Goal: Task Accomplishment & Management: Use online tool/utility

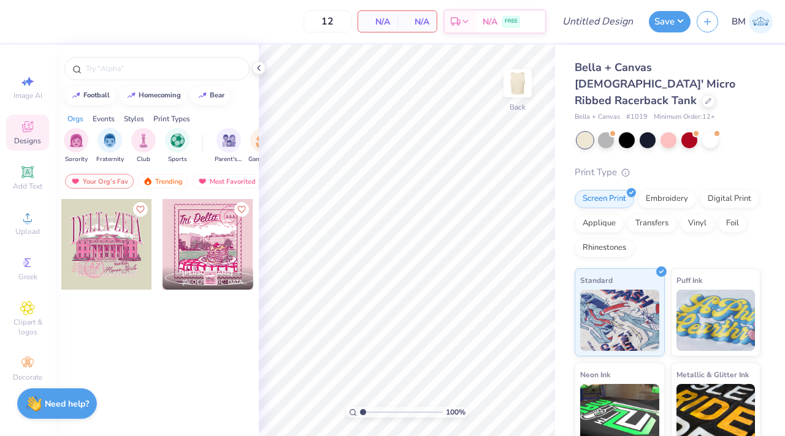
click at [116, 264] on div at bounding box center [106, 244] width 91 height 91
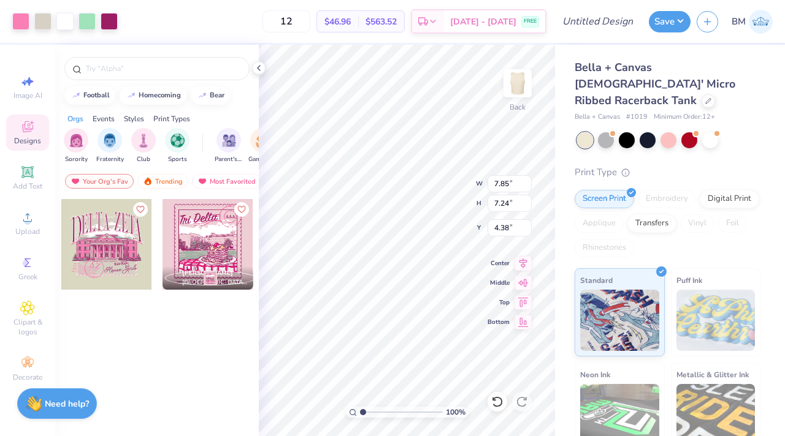
click at [368, 413] on input "range" at bounding box center [401, 412] width 83 height 11
click at [371, 413] on input "range" at bounding box center [401, 412] width 83 height 11
type input "1"
click at [360, 413] on input "range" at bounding box center [401, 412] width 83 height 11
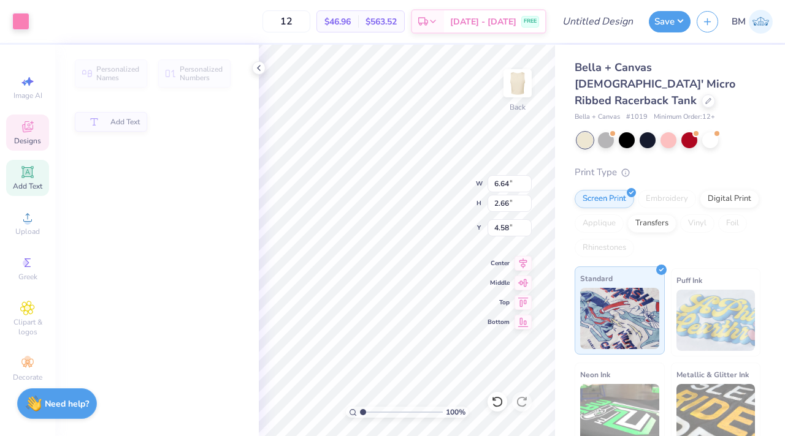
type input "6.64"
type input "2.66"
click at [497, 402] on icon at bounding box center [497, 402] width 12 height 12
type input "3.88"
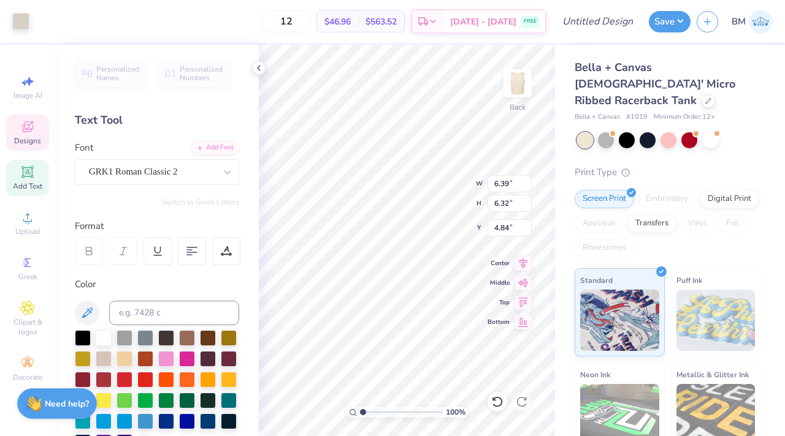
type input "6.39"
type input "6.32"
click at [498, 398] on icon at bounding box center [497, 402] width 10 height 11
type input "1.98"
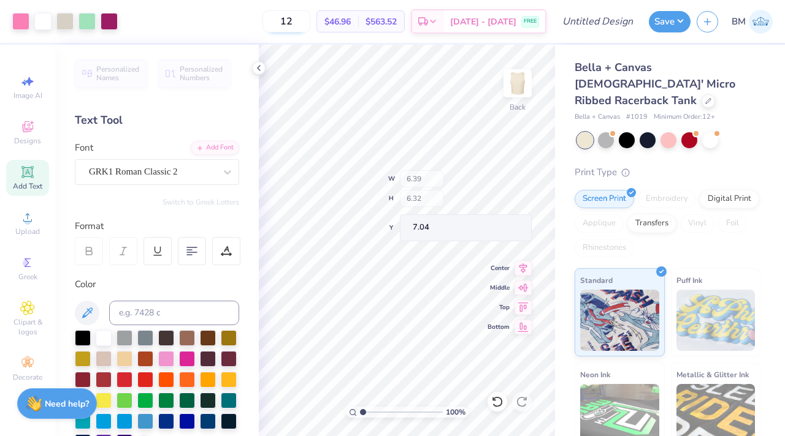
type input "7.04"
click at [308, 21] on input "12" at bounding box center [286, 21] width 48 height 22
type input "100"
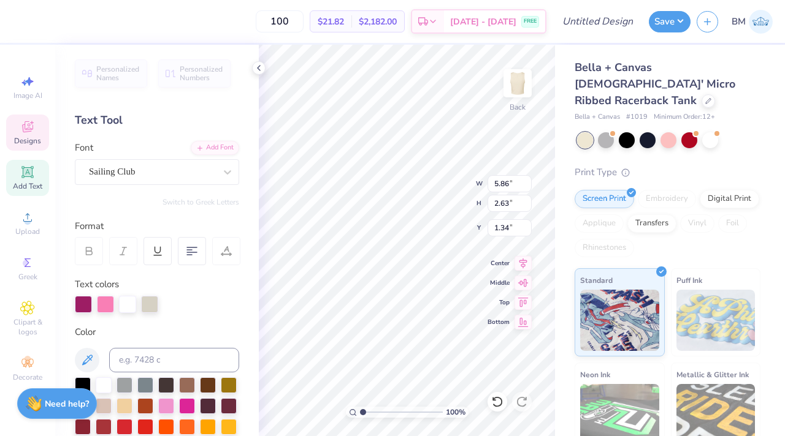
type input "1.24"
type input "3.19"
type input "1.80"
type textarea "T"
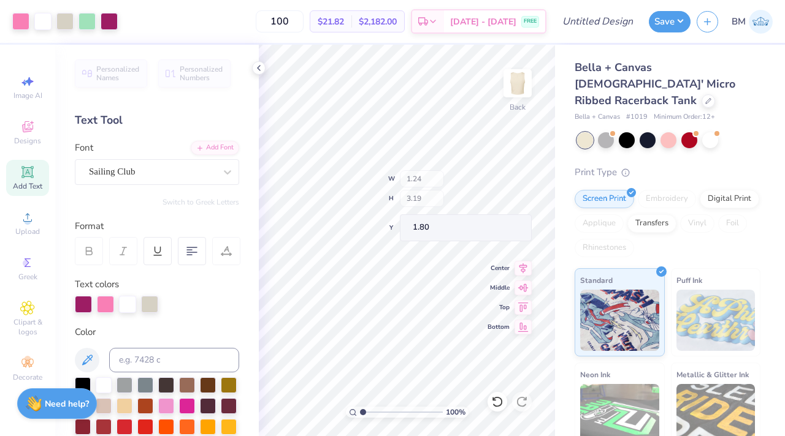
type input "5.86"
type input "2.63"
type input "1.46"
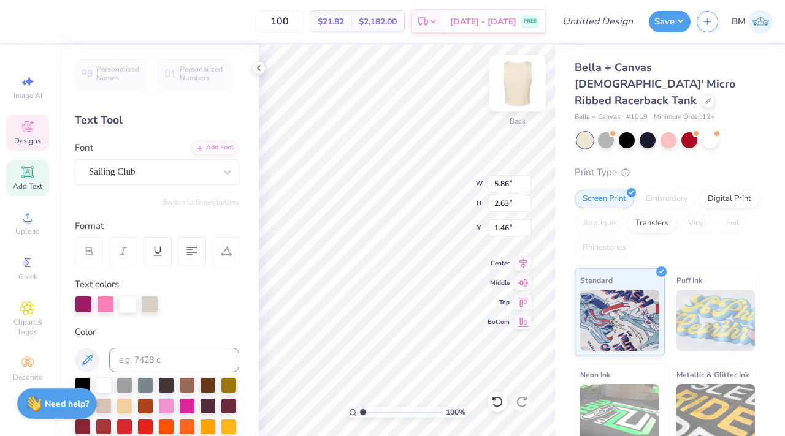
type textarea "Heta Ph"
type textarea "i"
type textarea "I"
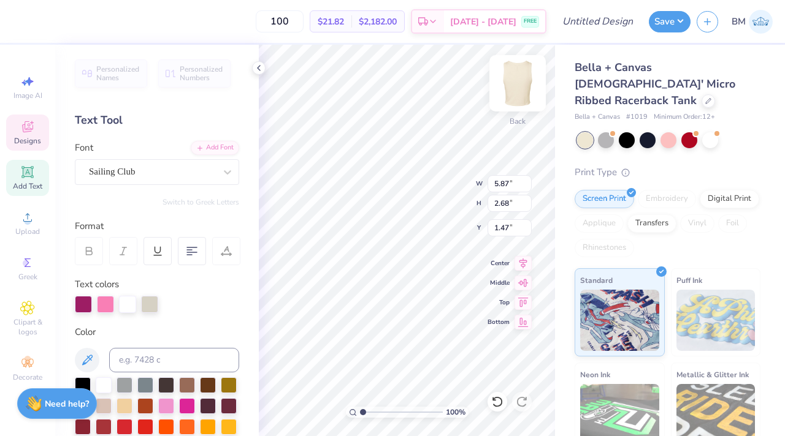
type input "5.87"
type input "2.68"
type input "1.47"
